Goal: Information Seeking & Learning: Compare options

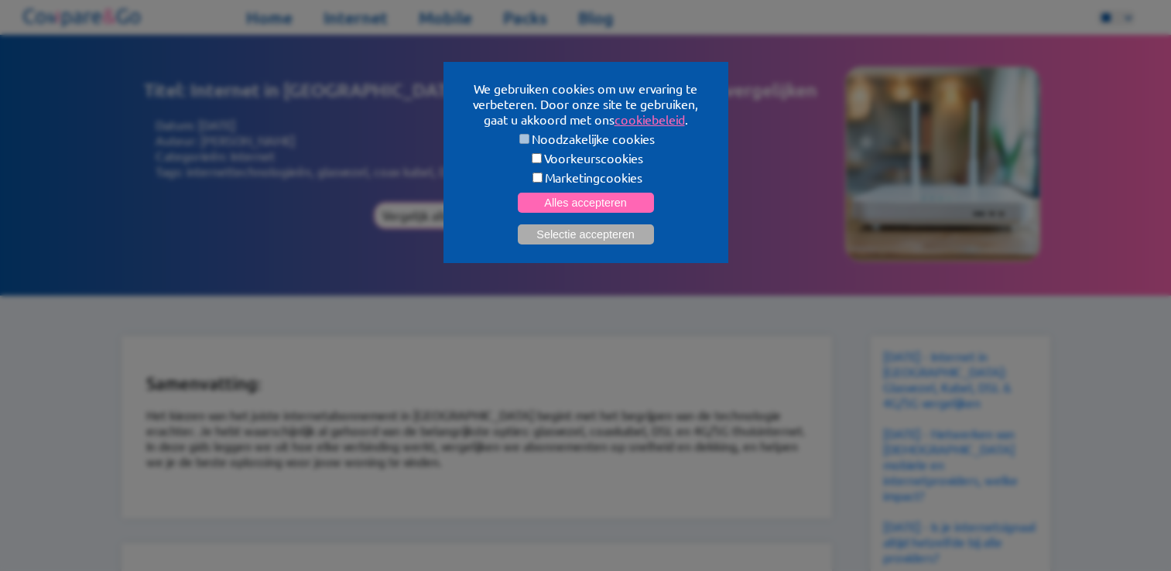
select select "**"
click at [552, 227] on button "Selectie accepteren" at bounding box center [586, 234] width 136 height 20
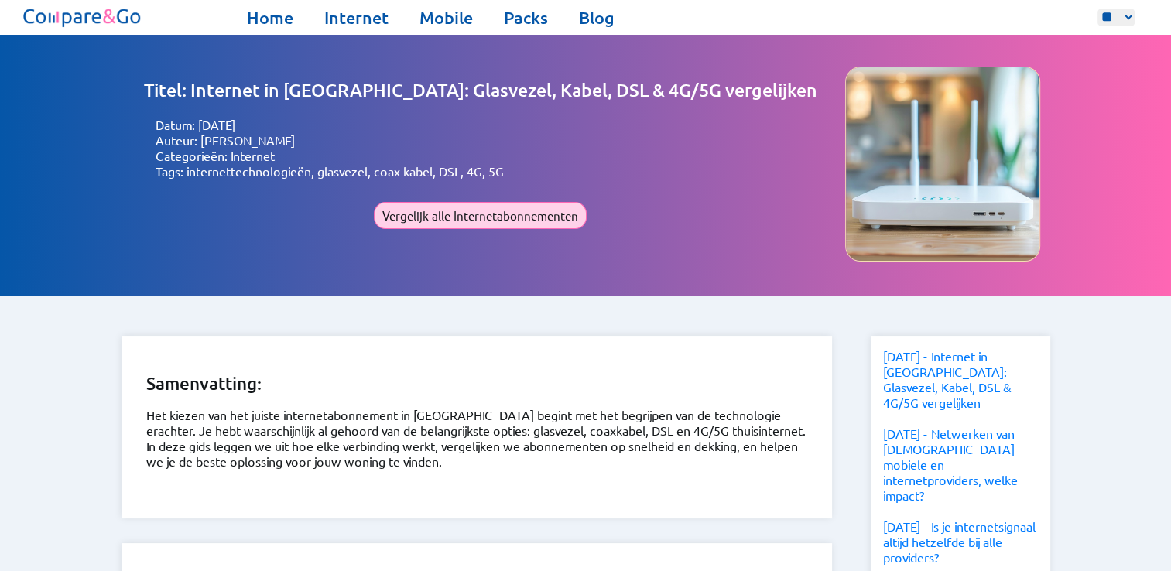
click at [523, 214] on button "Vergelijk alle Internetabonnementen" at bounding box center [480, 215] width 213 height 27
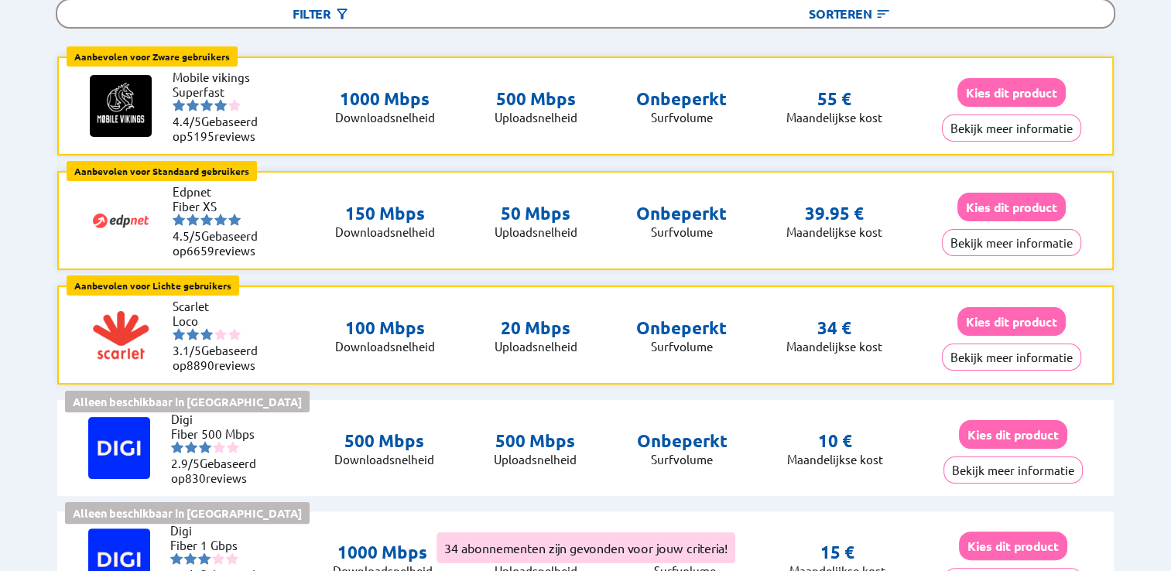
scroll to position [232, 0]
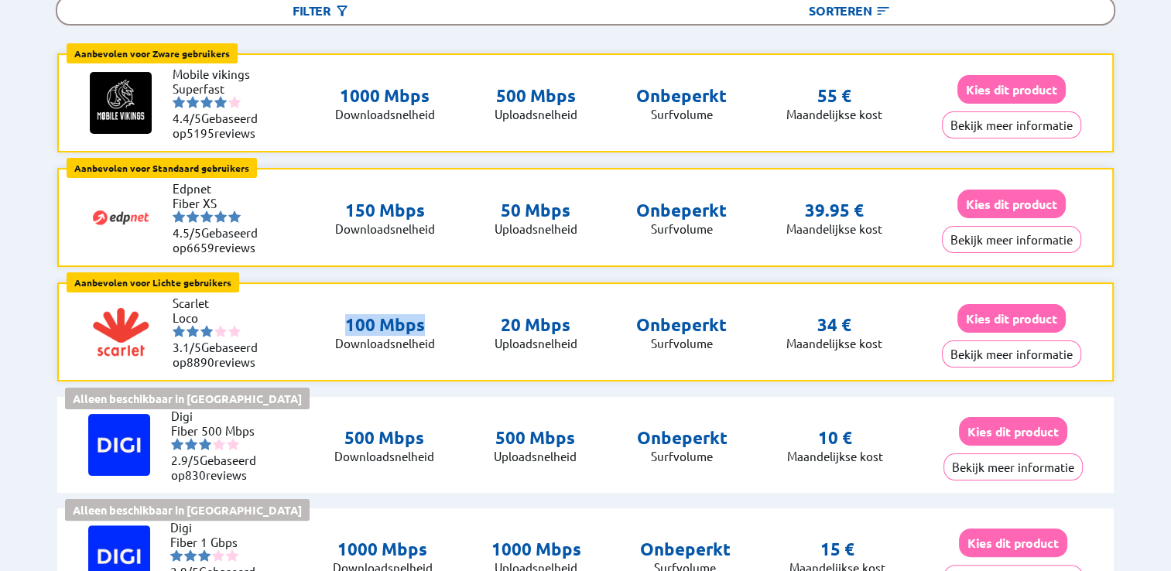
drag, startPoint x: 340, startPoint y: 316, endPoint x: 439, endPoint y: 321, distance: 99.2
click at [439, 321] on div "Aanbevolen voor Lichte gebruikers Lichte gebruikers: Browsen, e-mailen, licht g…" at bounding box center [585, 331] width 1057 height 99
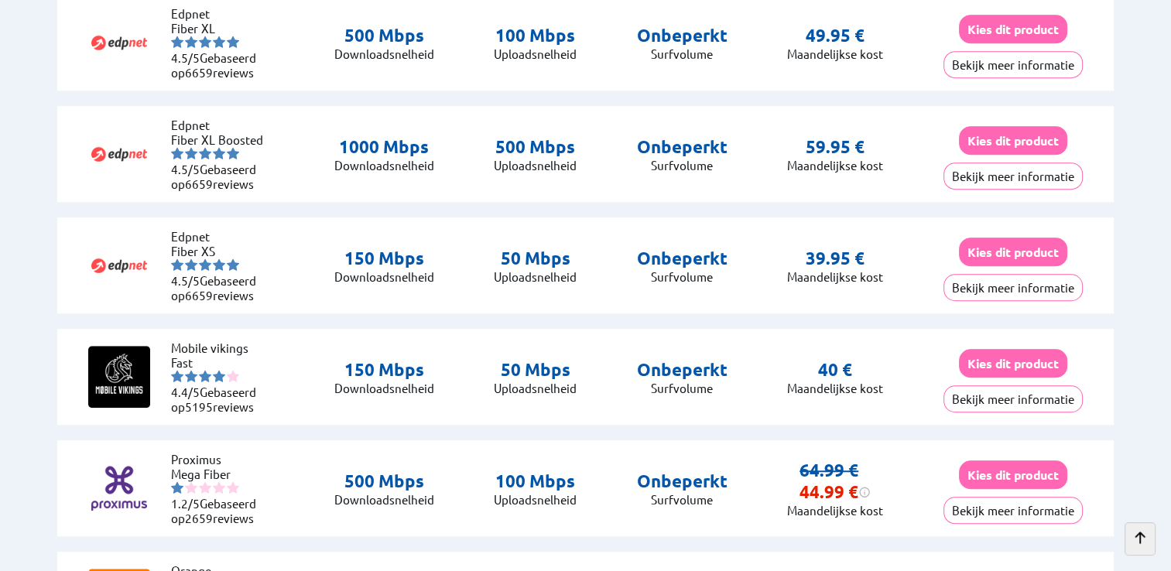
scroll to position [1083, 0]
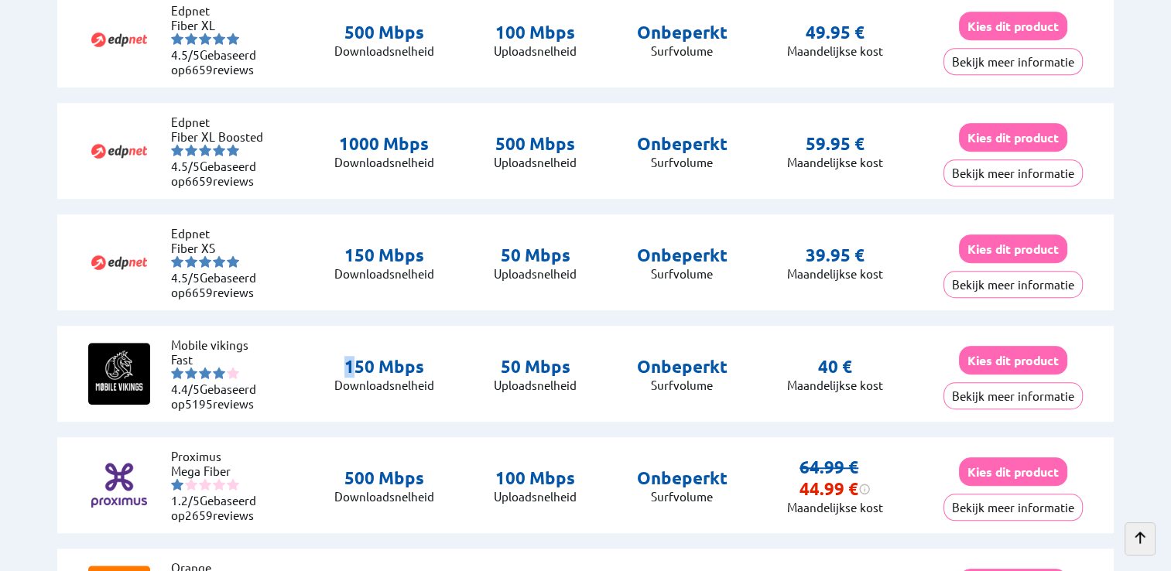
drag, startPoint x: 347, startPoint y: 357, endPoint x: 359, endPoint y: 357, distance: 12.4
click at [359, 357] on p "150 Mbps" at bounding box center [384, 367] width 100 height 22
drag, startPoint x: 359, startPoint y: 357, endPoint x: 408, endPoint y: 469, distance: 121.6
click at [408, 469] on p "500 Mbps" at bounding box center [384, 478] width 100 height 22
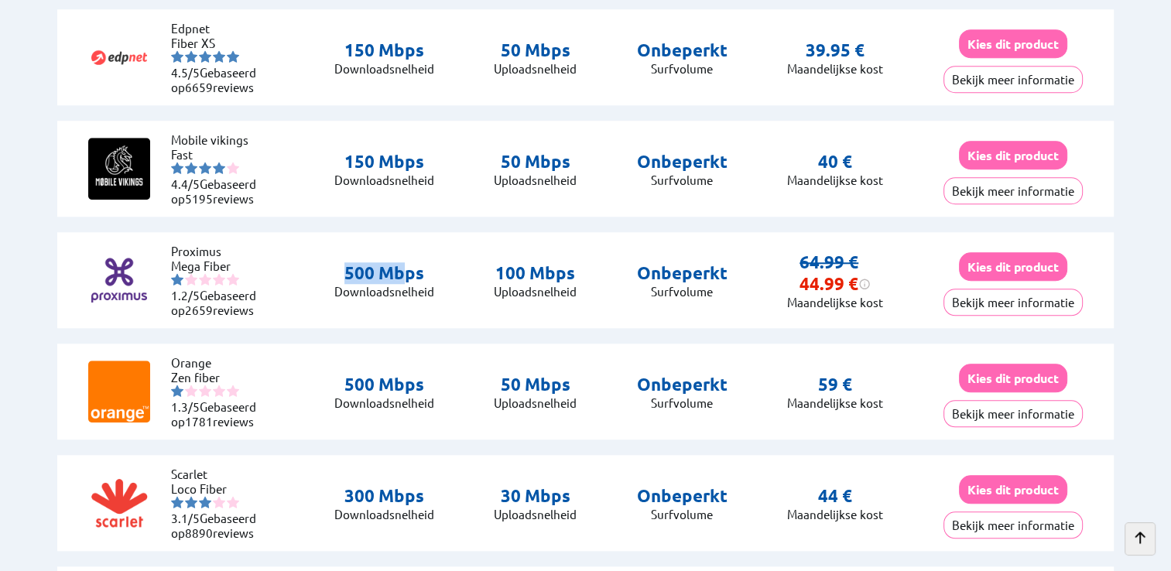
scroll to position [1315, 0]
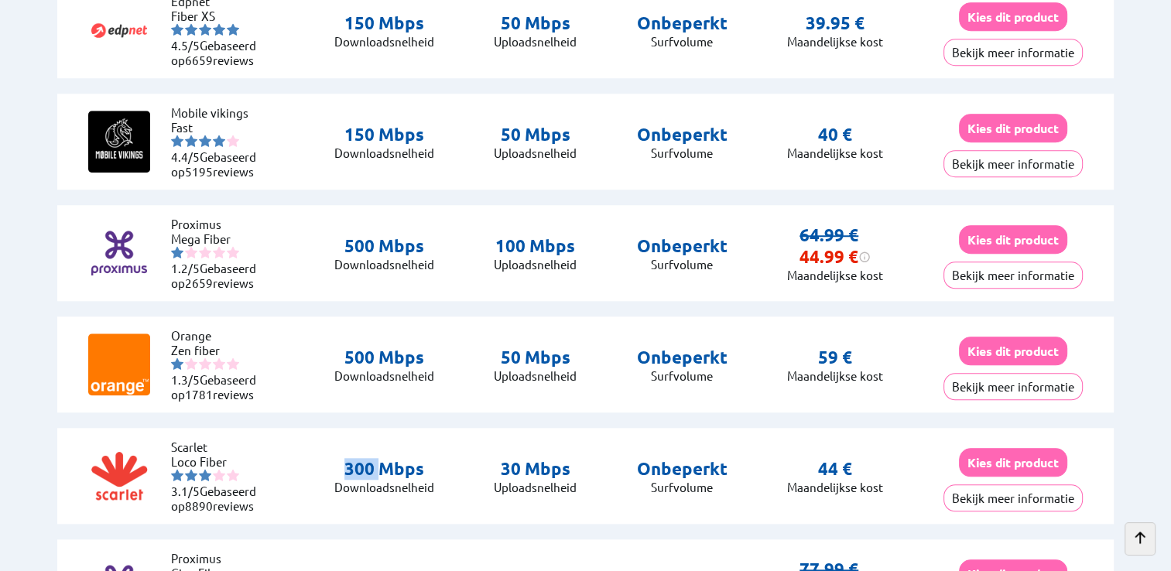
drag, startPoint x: 338, startPoint y: 464, endPoint x: 381, endPoint y: 462, distance: 43.4
click at [381, 462] on p "300 Mbps" at bounding box center [384, 469] width 100 height 22
drag, startPoint x: 381, startPoint y: 462, endPoint x: 465, endPoint y: 464, distance: 83.6
click at [465, 464] on div "Scarlet Loco Fiber 3.1/5 Gebaseerd op 8890 reviews 300 Mbps Downloadsnelheid 30…" at bounding box center [585, 476] width 1057 height 96
